Goal: Task Accomplishment & Management: Use online tool/utility

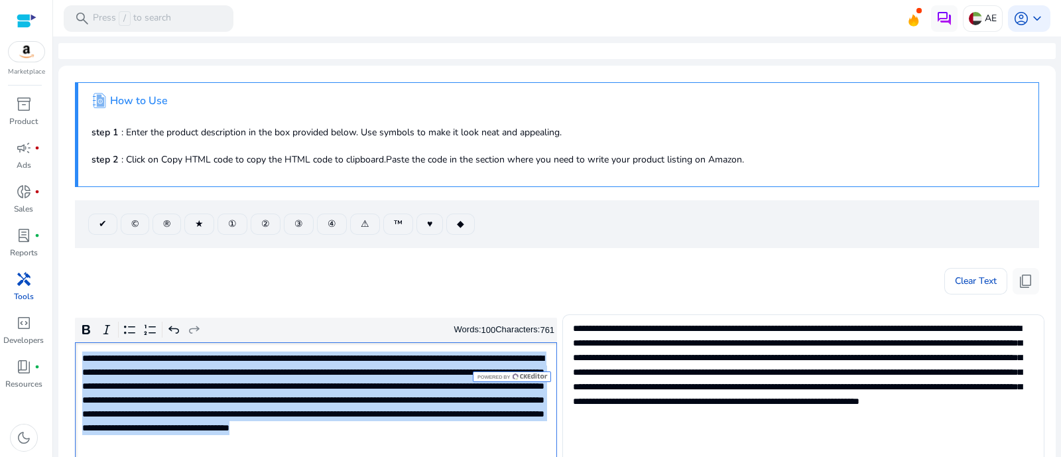
scroll to position [165, 0]
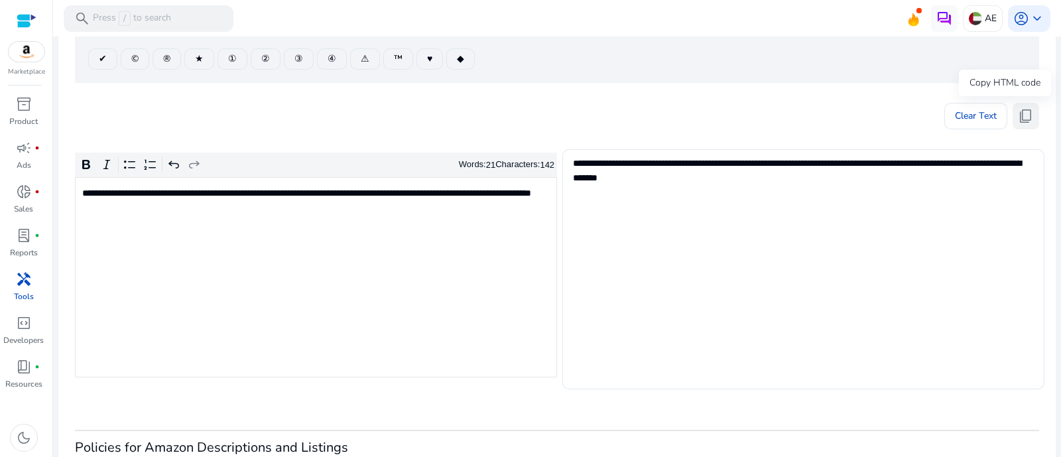
click at [1024, 108] on span "content_copy" at bounding box center [1026, 116] width 16 height 16
click at [418, 240] on div "**********" at bounding box center [316, 277] width 482 height 200
click at [1027, 113] on span "content_copy" at bounding box center [1026, 116] width 16 height 16
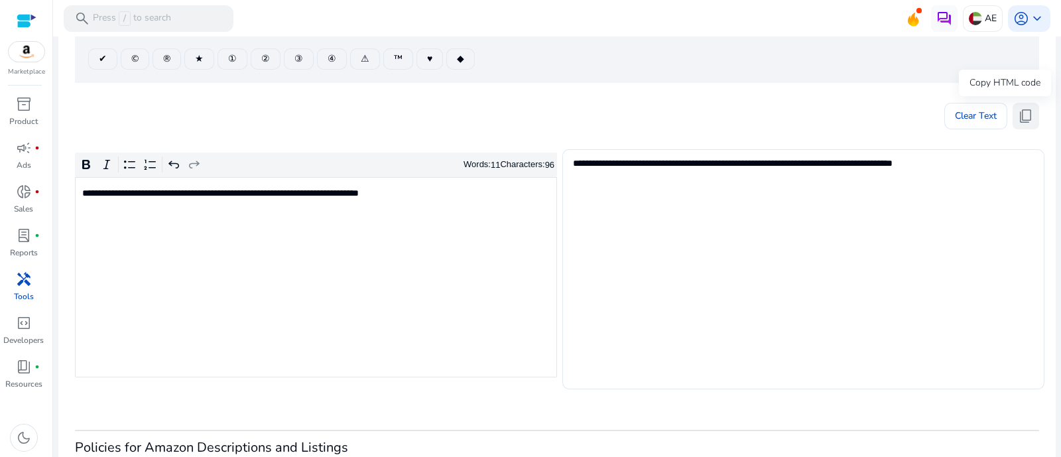
click at [1025, 111] on span "content_copy" at bounding box center [1026, 116] width 16 height 16
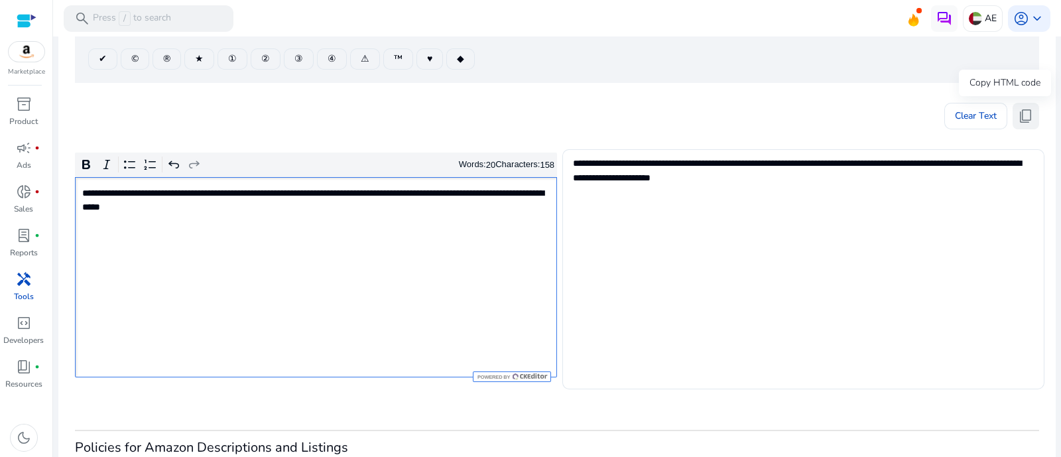
click at [1022, 121] on span "content_copy" at bounding box center [1026, 116] width 16 height 16
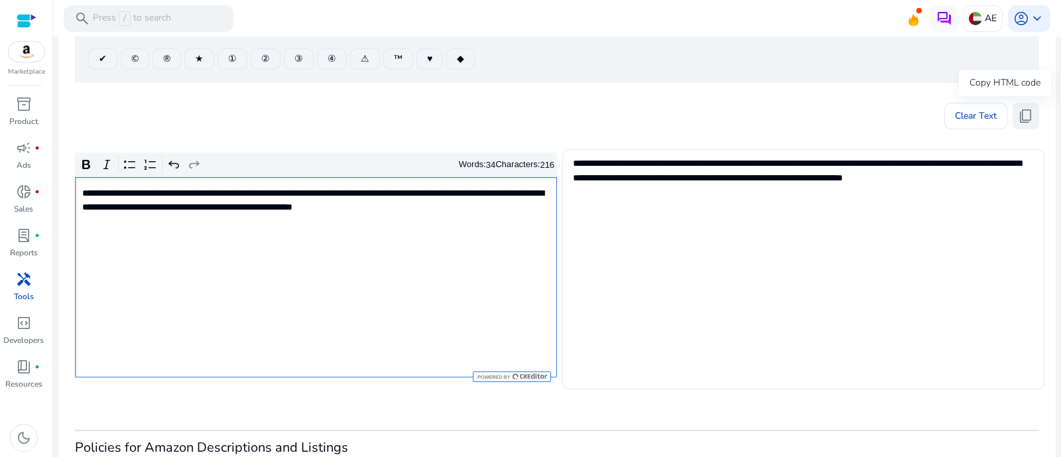
click at [1026, 108] on span "content_copy" at bounding box center [1026, 116] width 16 height 16
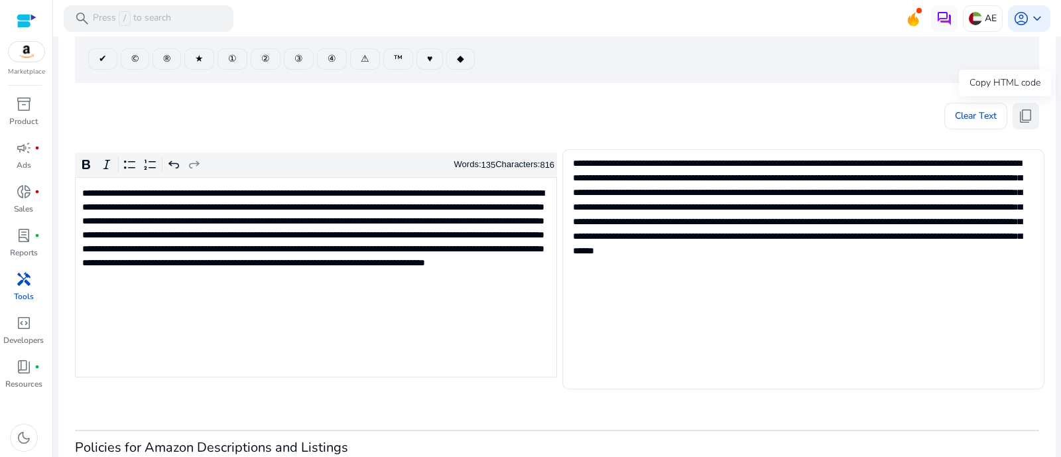
click at [1022, 111] on span "content_copy" at bounding box center [1026, 116] width 16 height 16
click at [1022, 108] on span "content_copy" at bounding box center [1026, 116] width 16 height 16
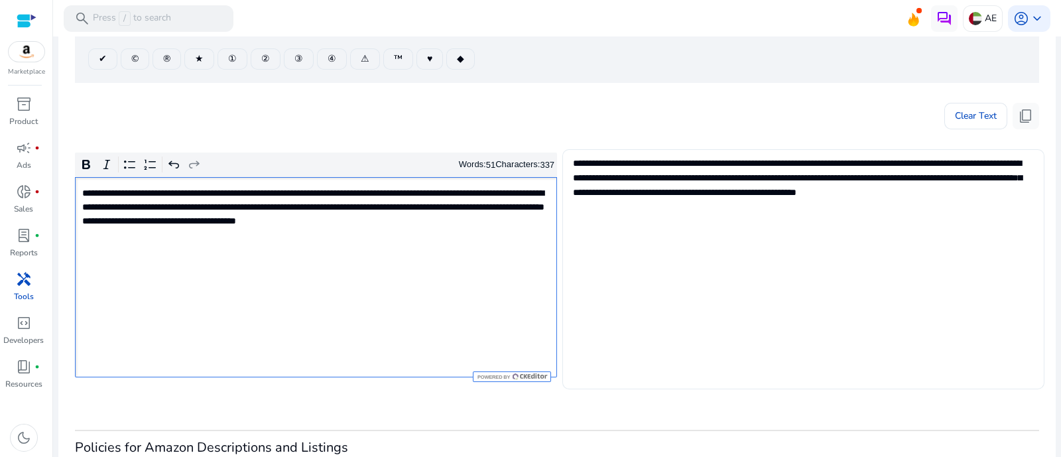
type textarea "**********"
click at [1025, 114] on span "content_copy" at bounding box center [1026, 116] width 16 height 16
